Goal: Find contact information: Find contact information

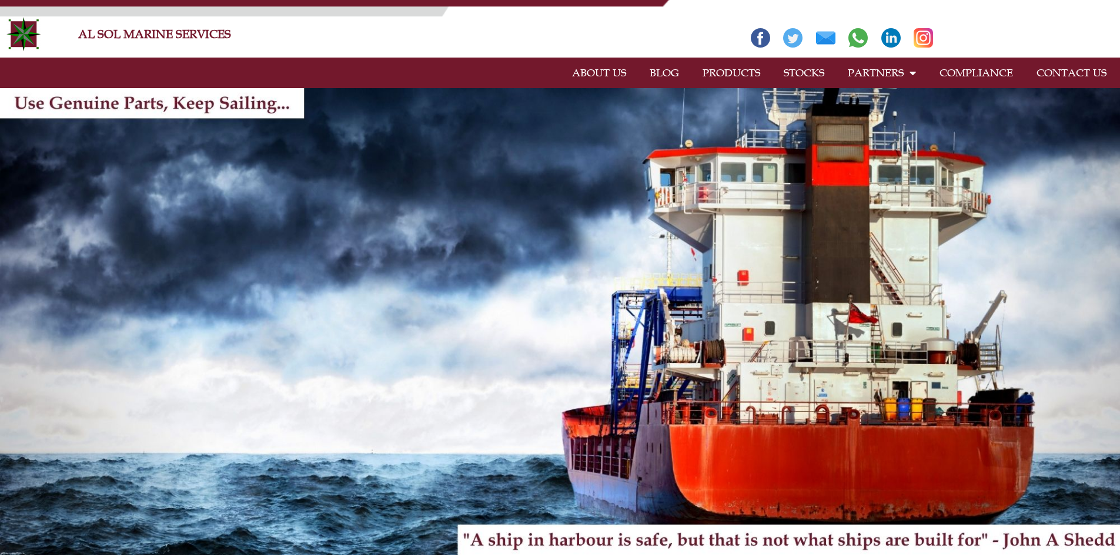
click at [725, 71] on link "PRODUCTS" at bounding box center [731, 72] width 81 height 27
click at [1090, 68] on link "CONTACT US" at bounding box center [1070, 72] width 93 height 27
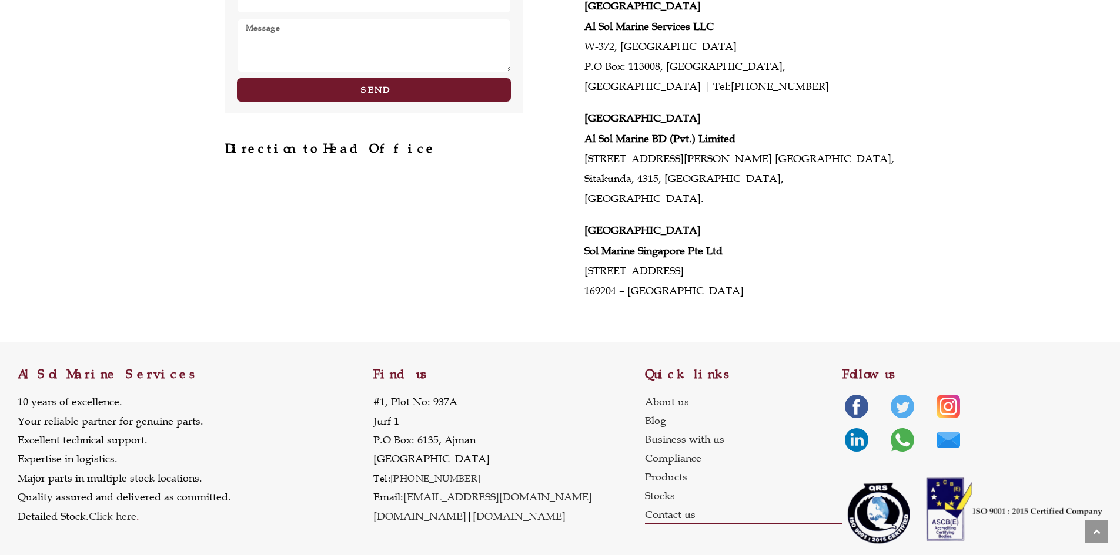
scroll to position [548, 0]
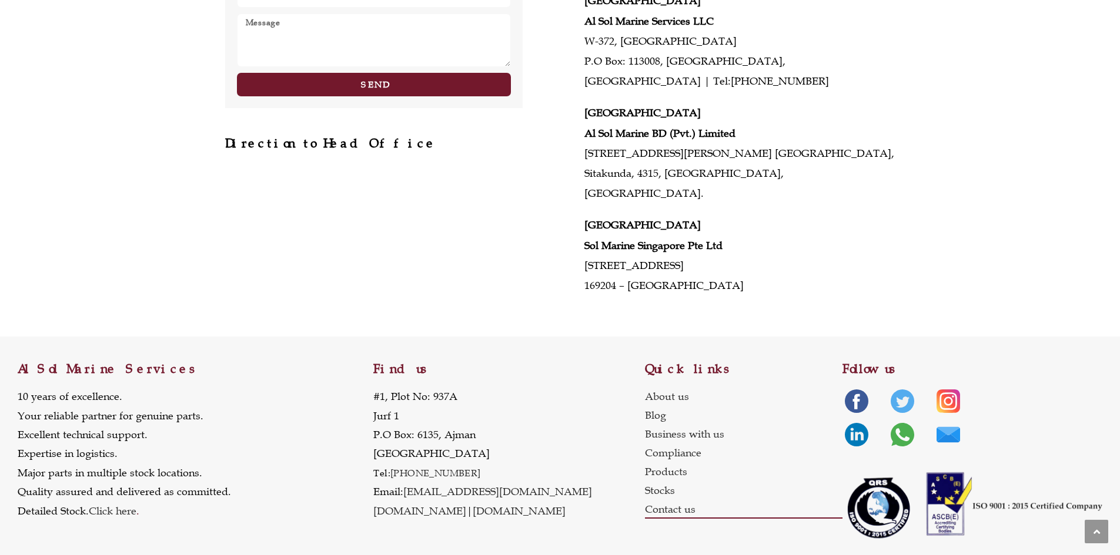
click at [589, 404] on div "Find us #1, Plot No: 937A Jurf 1 P.O Box: 6135, Ajman United Arab Emirates Tel:…" at bounding box center [508, 443] width 271 height 213
drag, startPoint x: 513, startPoint y: 465, endPoint x: 406, endPoint y: 472, distance: 107.2
click at [406, 472] on p "#1, Plot No: 937A Jurf 1 P.O Box: 6135, Ajman United Arab Emirates Tel: +971 6 …" at bounding box center [482, 453] width 219 height 133
copy link "[EMAIL_ADDRESS][DOMAIN_NAME]"
